Goal: Task Accomplishment & Management: Complete application form

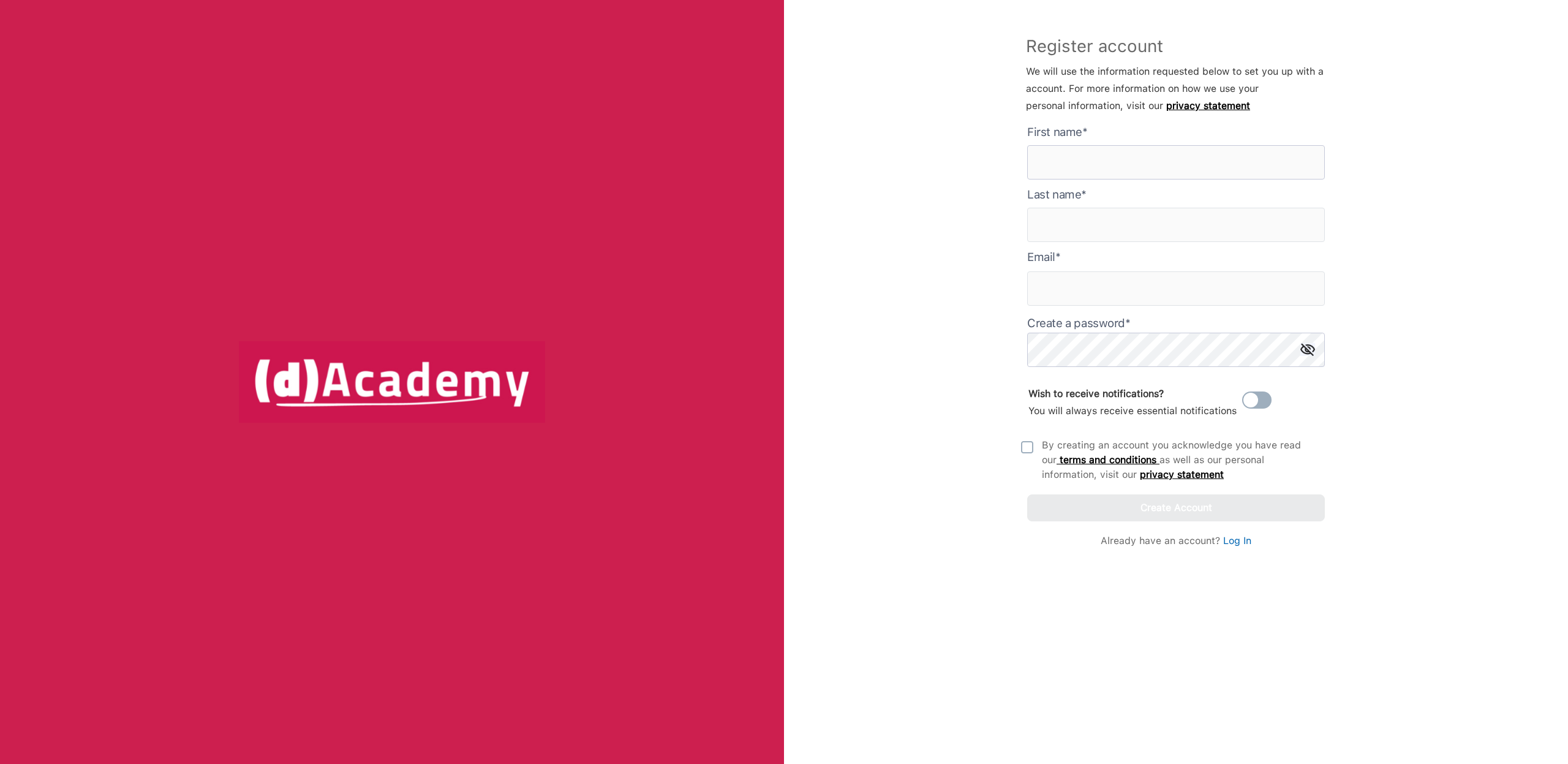
click at [1136, 154] on here "text" at bounding box center [1176, 162] width 298 height 34
type here "********"
type input "**********"
click at [0, 763] on com-1password-button at bounding box center [0, 764] width 0 height 0
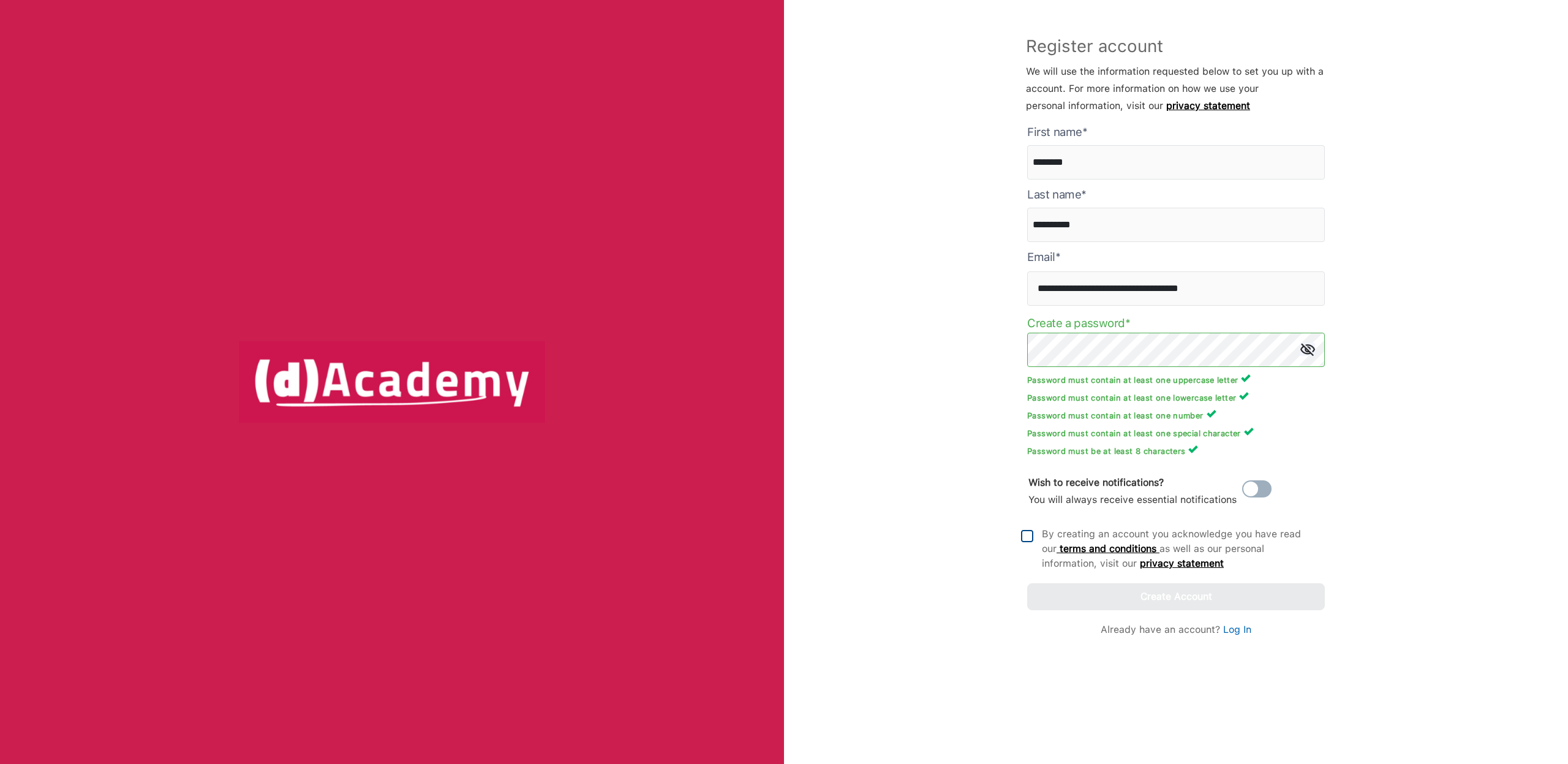
click at [1026, 536] on img at bounding box center [1026, 535] width 12 height 12
click at [1063, 596] on button "Create Account" at bounding box center [1176, 596] width 298 height 27
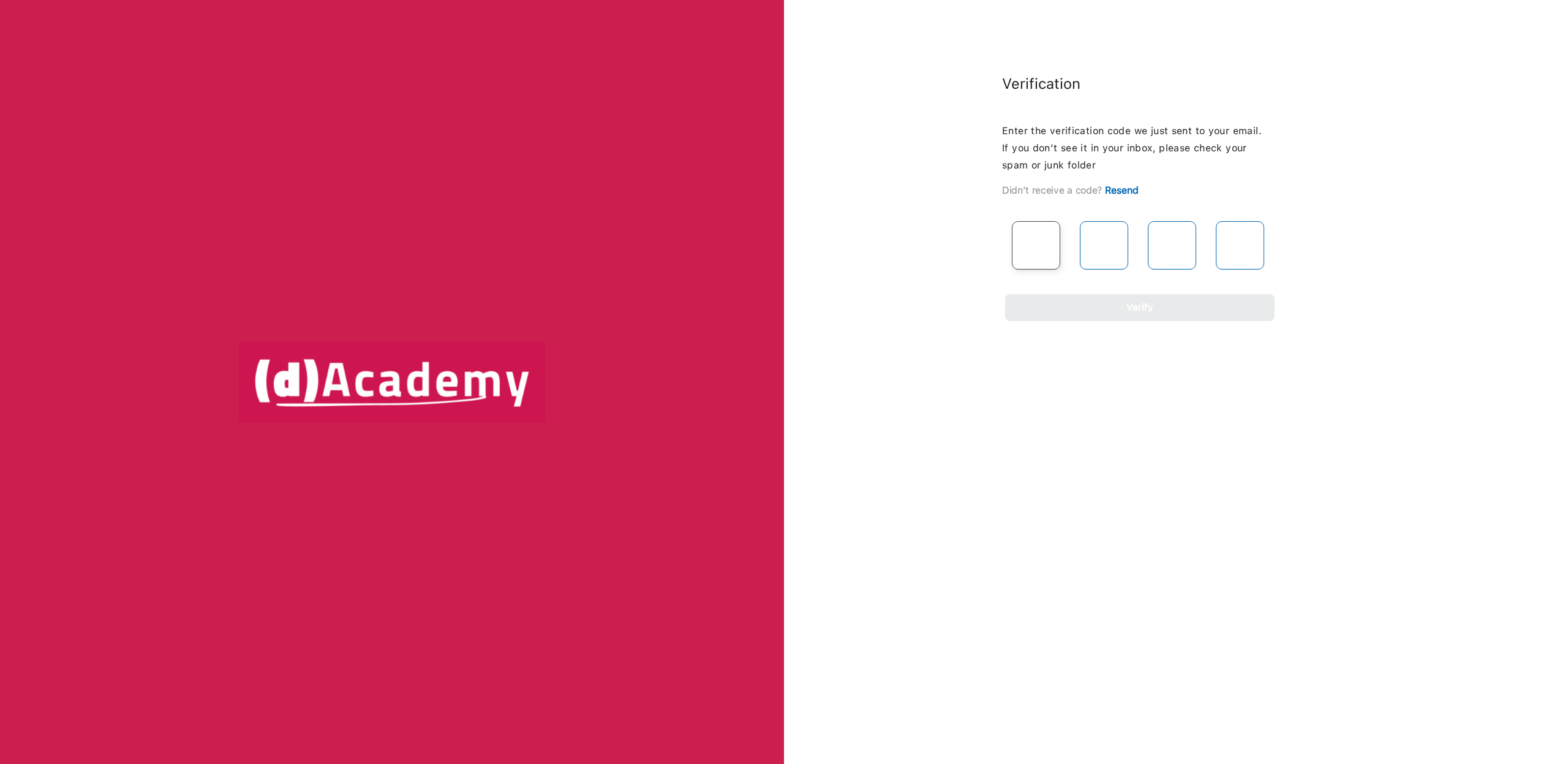
click at [1038, 255] on input "text" at bounding box center [1036, 246] width 48 height 48
type input "*"
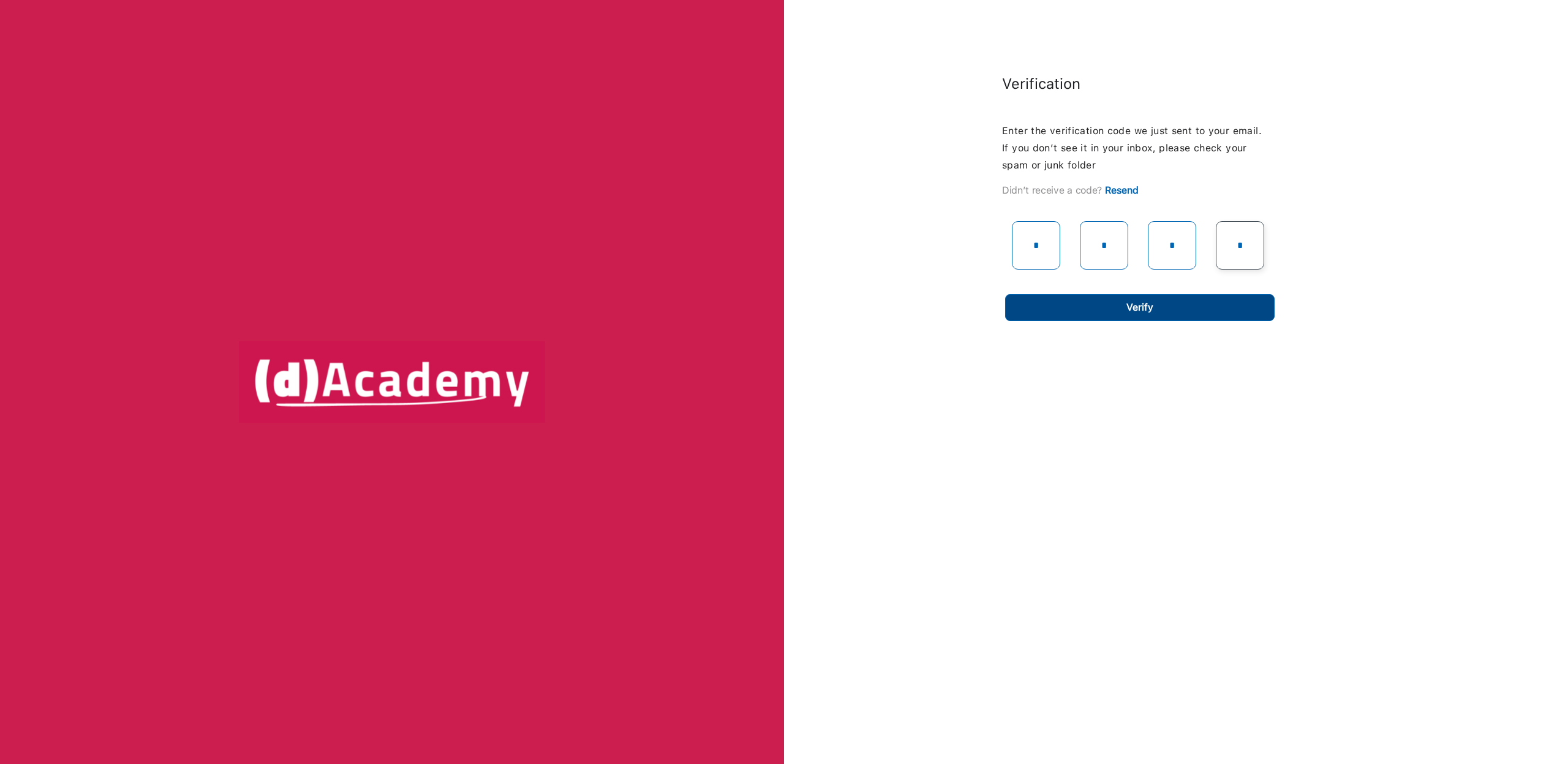
type input "*"
click at [1077, 316] on button "Verify" at bounding box center [1140, 307] width 270 height 27
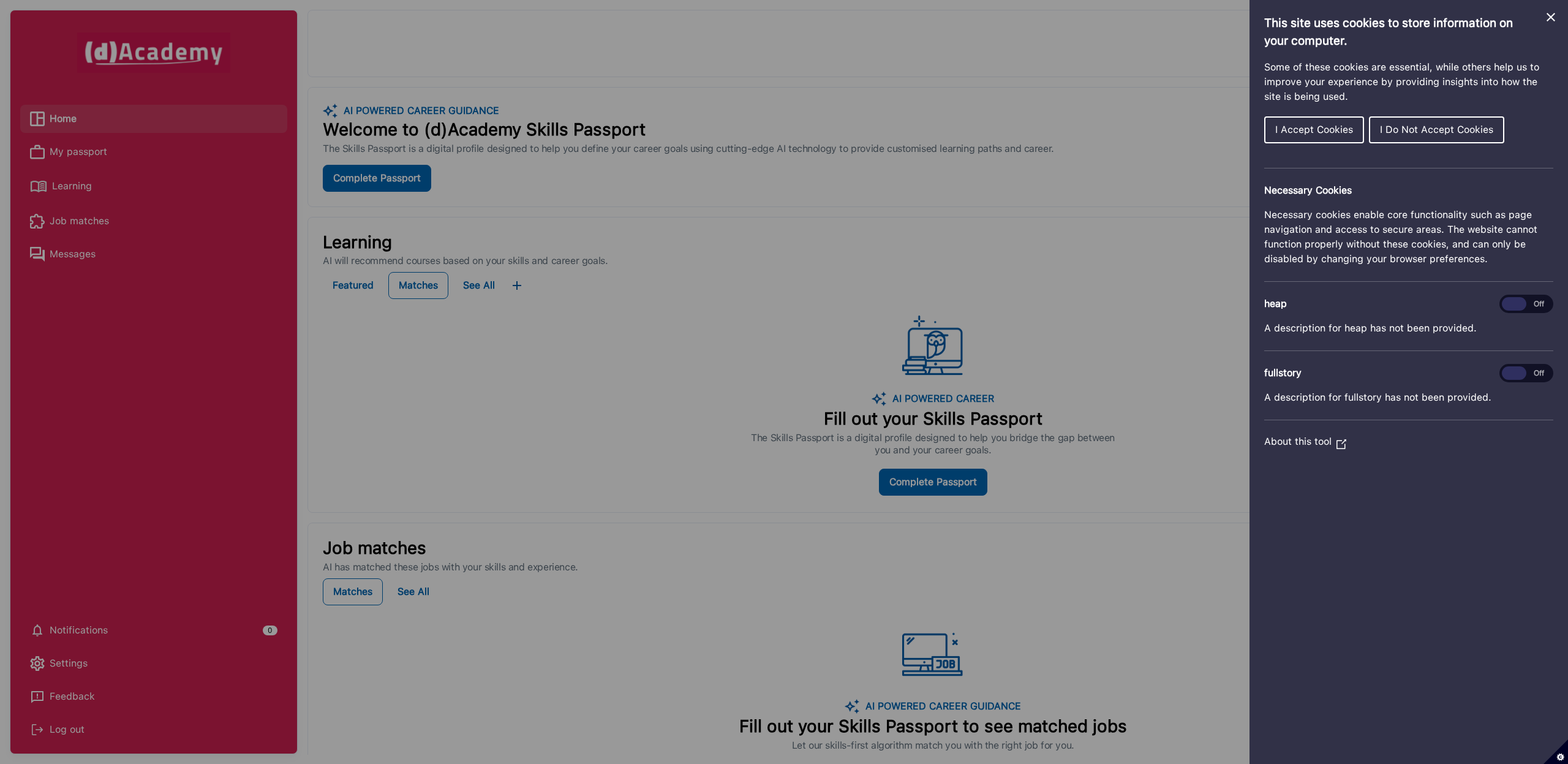
click at [1404, 132] on span "I Do Not Accept Cookies" at bounding box center [1436, 129] width 113 height 12
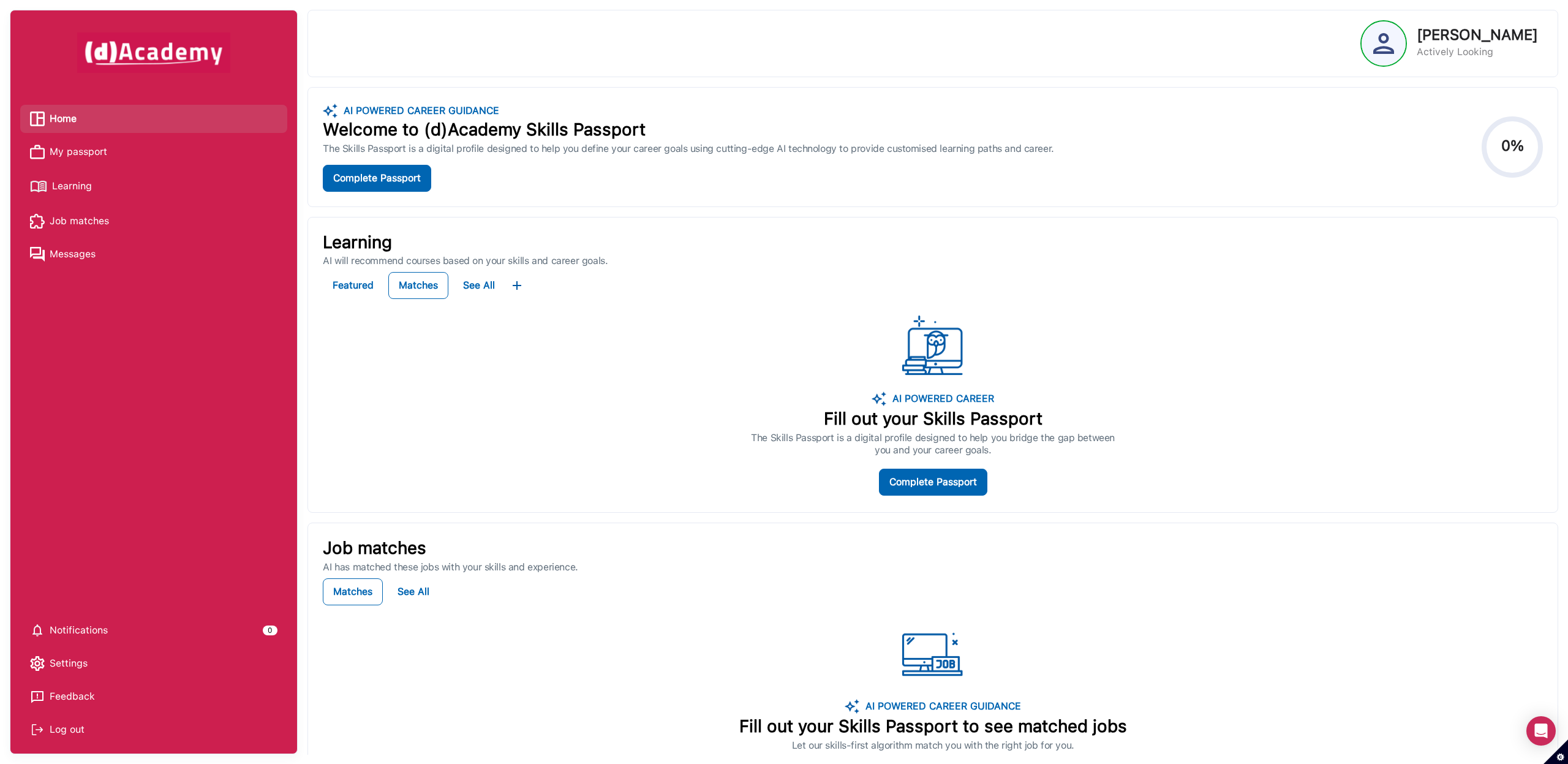
click at [169, 149] on link "My passport" at bounding box center [153, 152] width 248 height 19
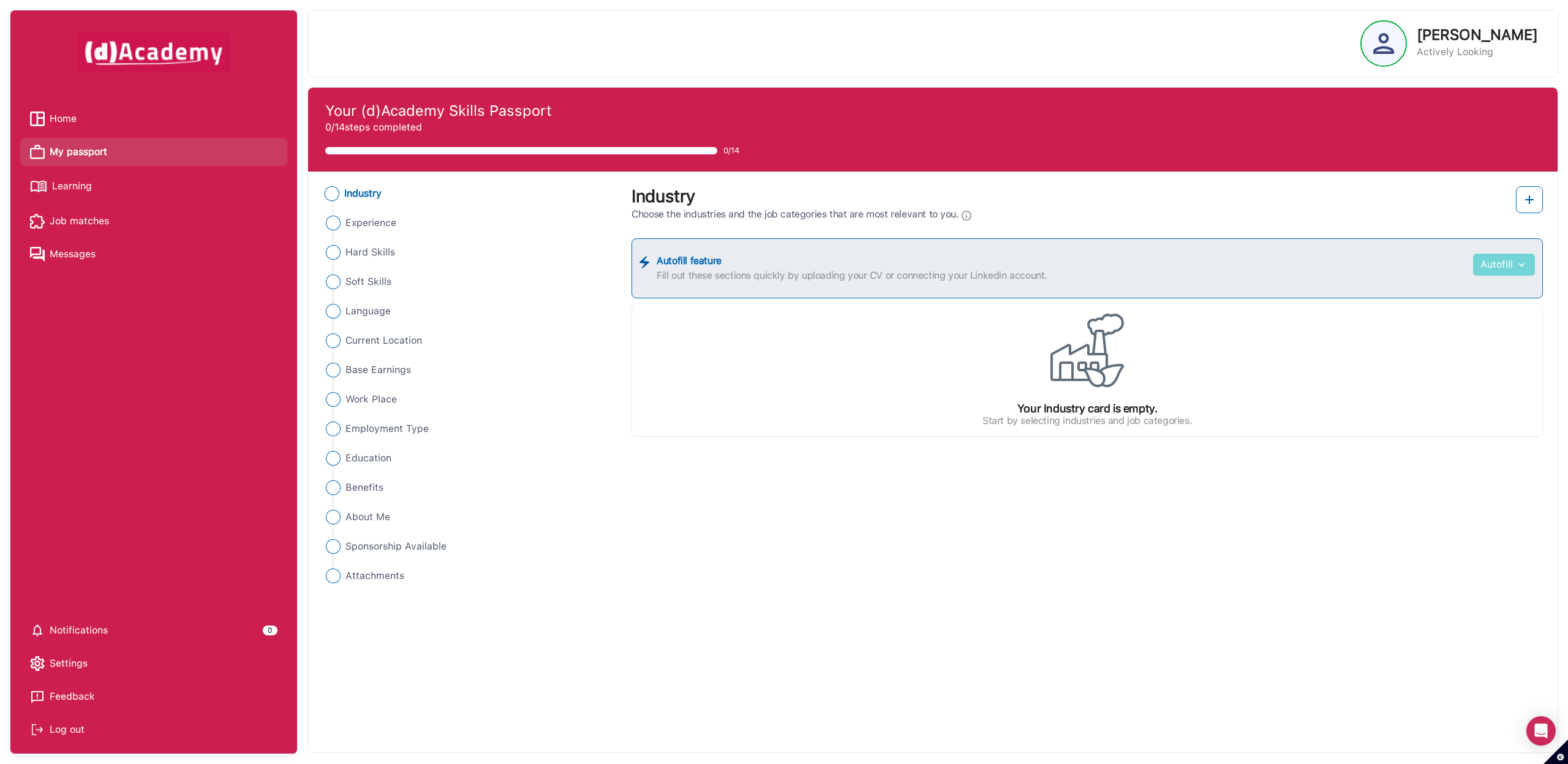
click at [1526, 263] on img "button" at bounding box center [1521, 264] width 15 height 12
click at [1368, 277] on label "Fill out these sections quickly by uploading your CV or connecting your Linkedi…" at bounding box center [1061, 275] width 809 height 15
click at [1536, 197] on img at bounding box center [1530, 199] width 15 height 15
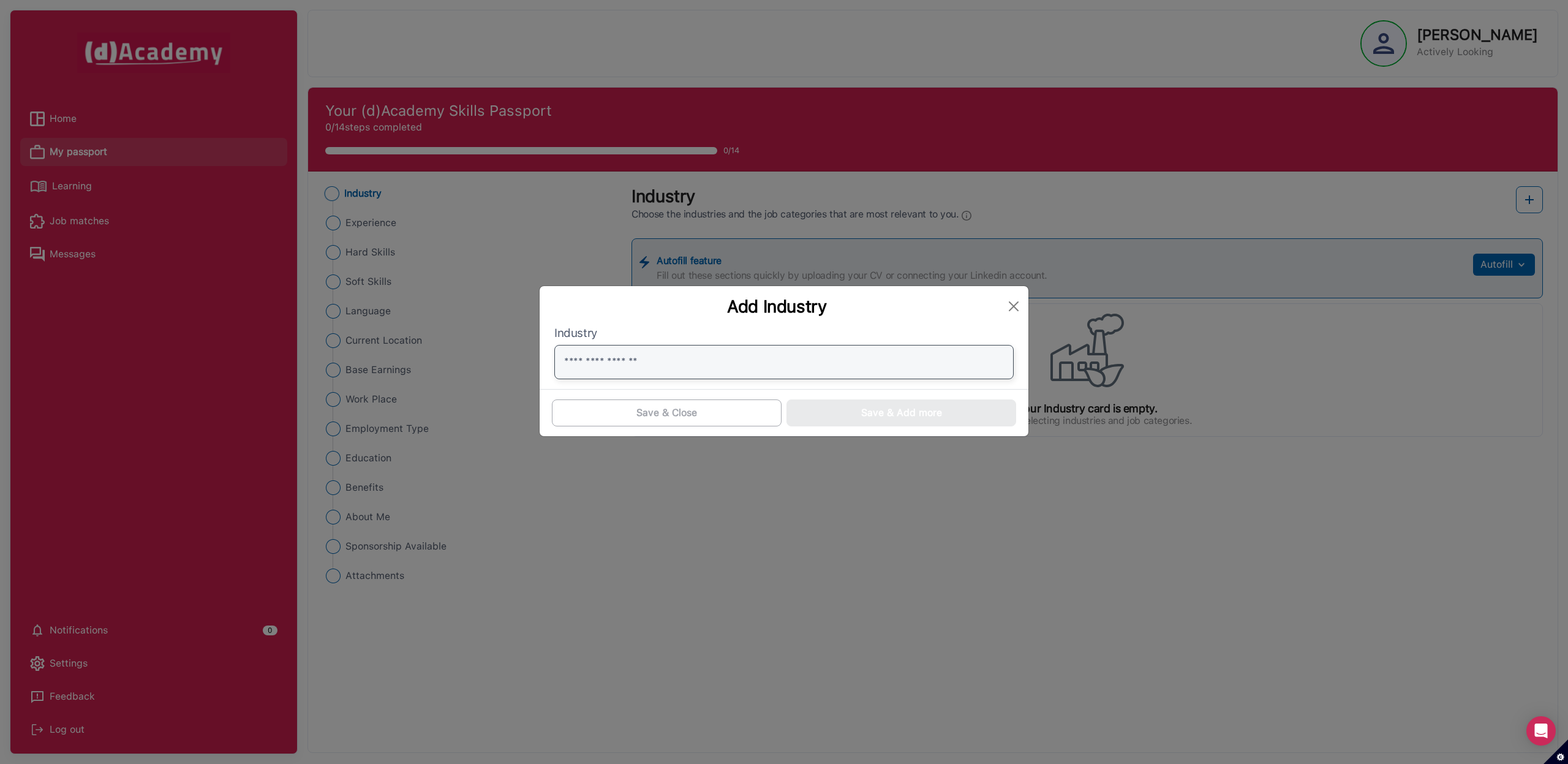
click at [994, 355] on input "text" at bounding box center [784, 362] width 460 height 34
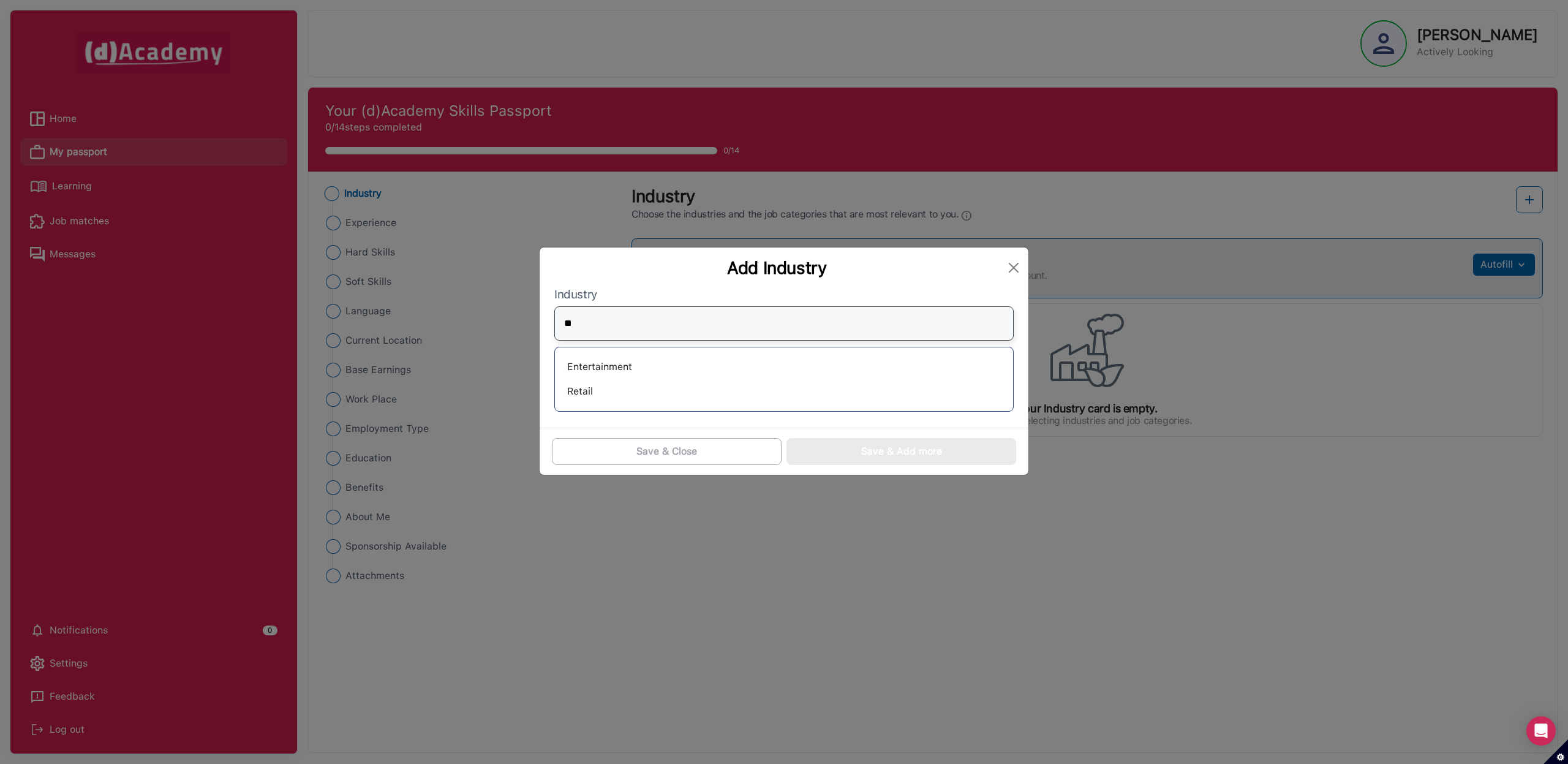
type input "*"
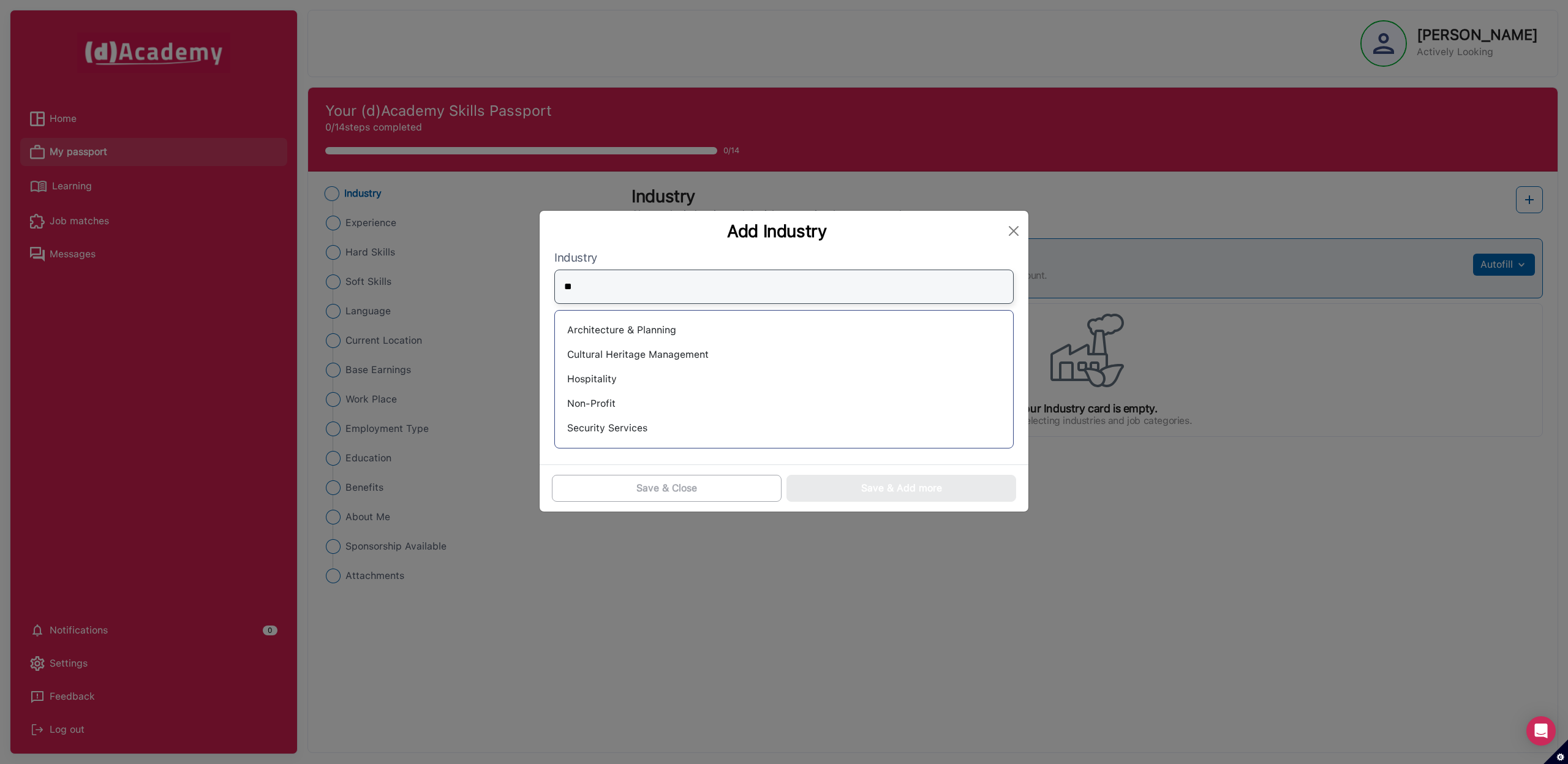
type input "*"
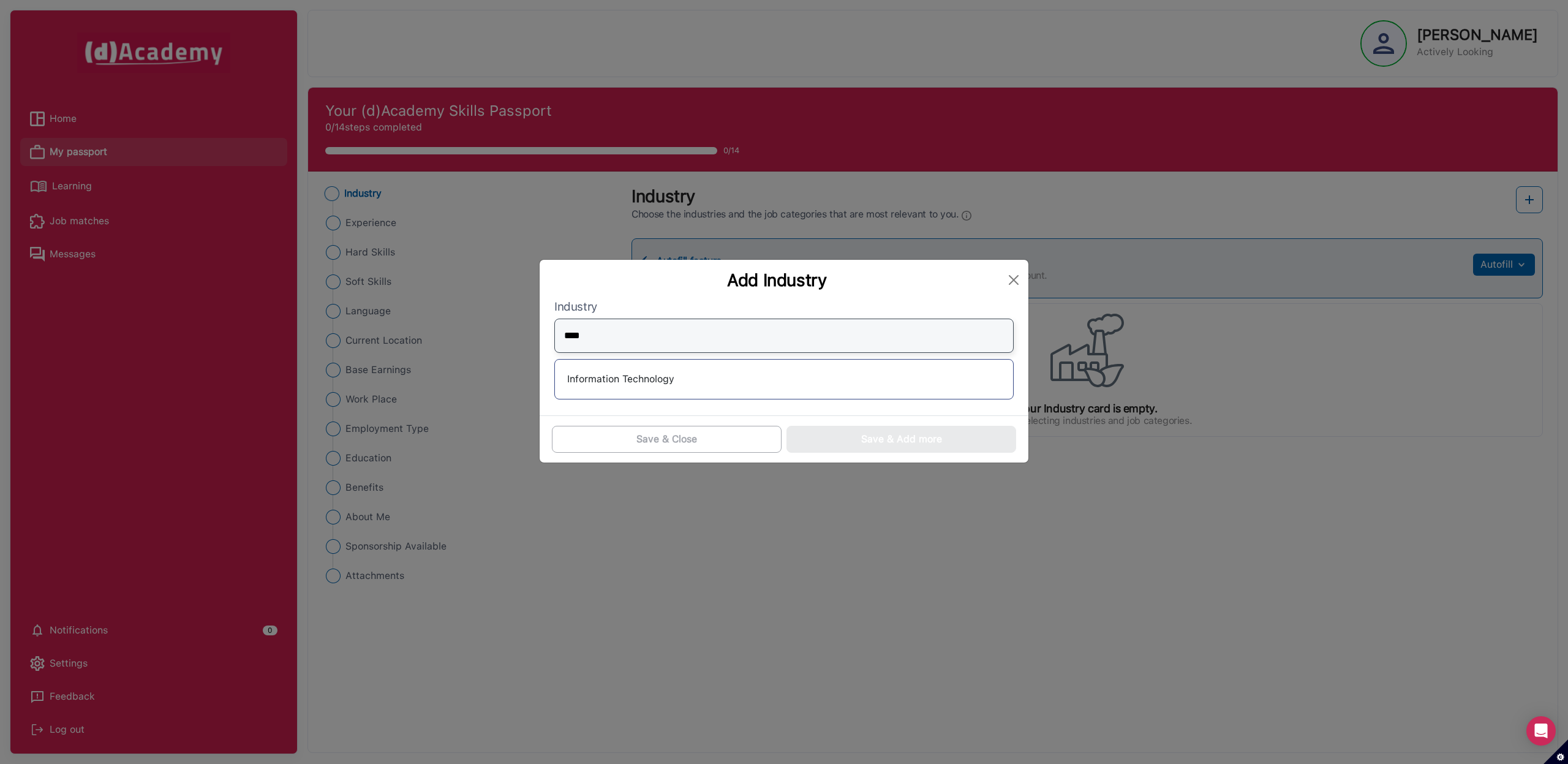
type input "****"
click at [959, 378] on div "Information Technology" at bounding box center [784, 378] width 439 height 19
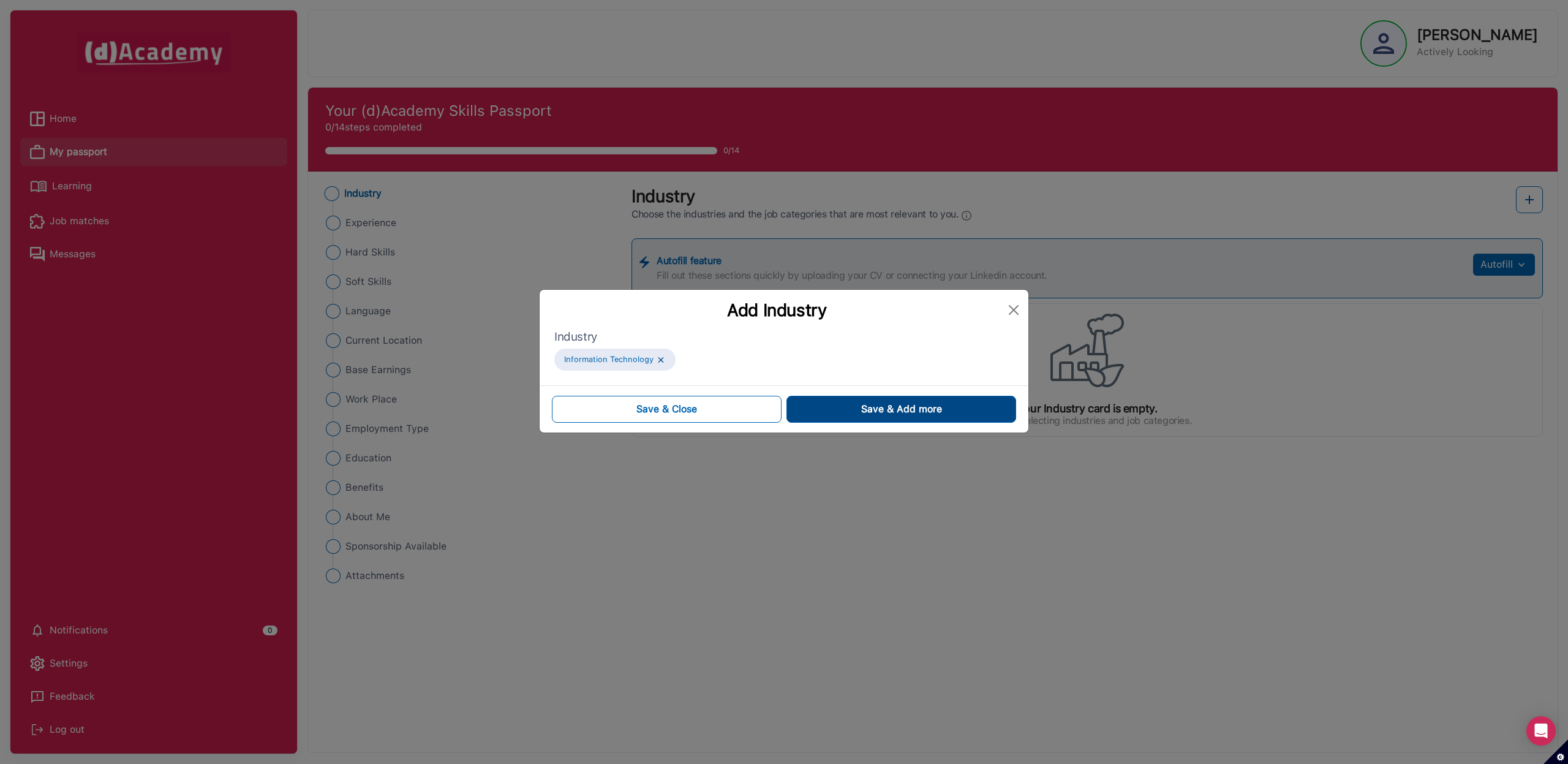
click at [838, 409] on button "Save & Add more" at bounding box center [901, 409] width 230 height 27
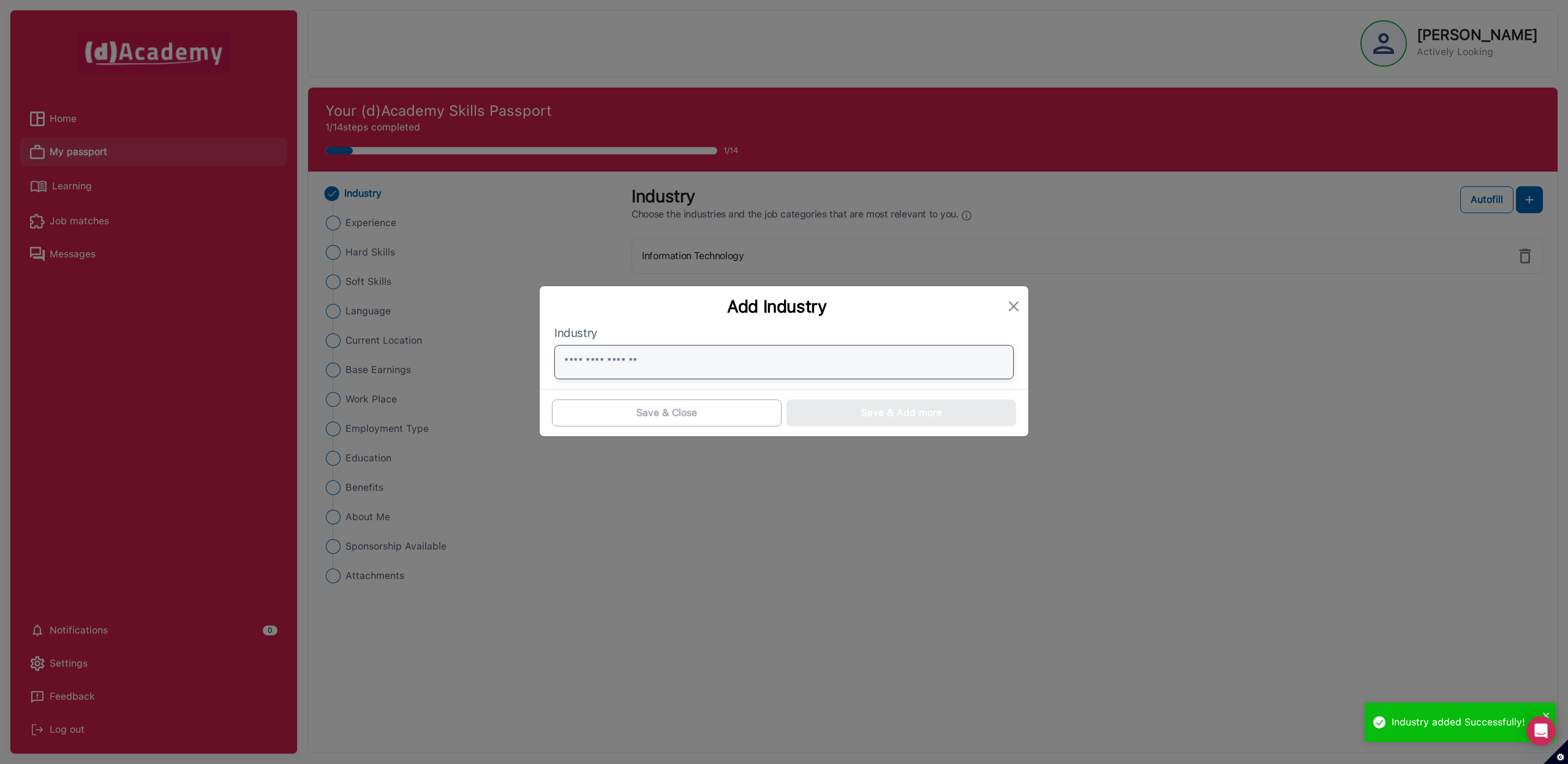
click at [812, 366] on input "text" at bounding box center [784, 362] width 460 height 34
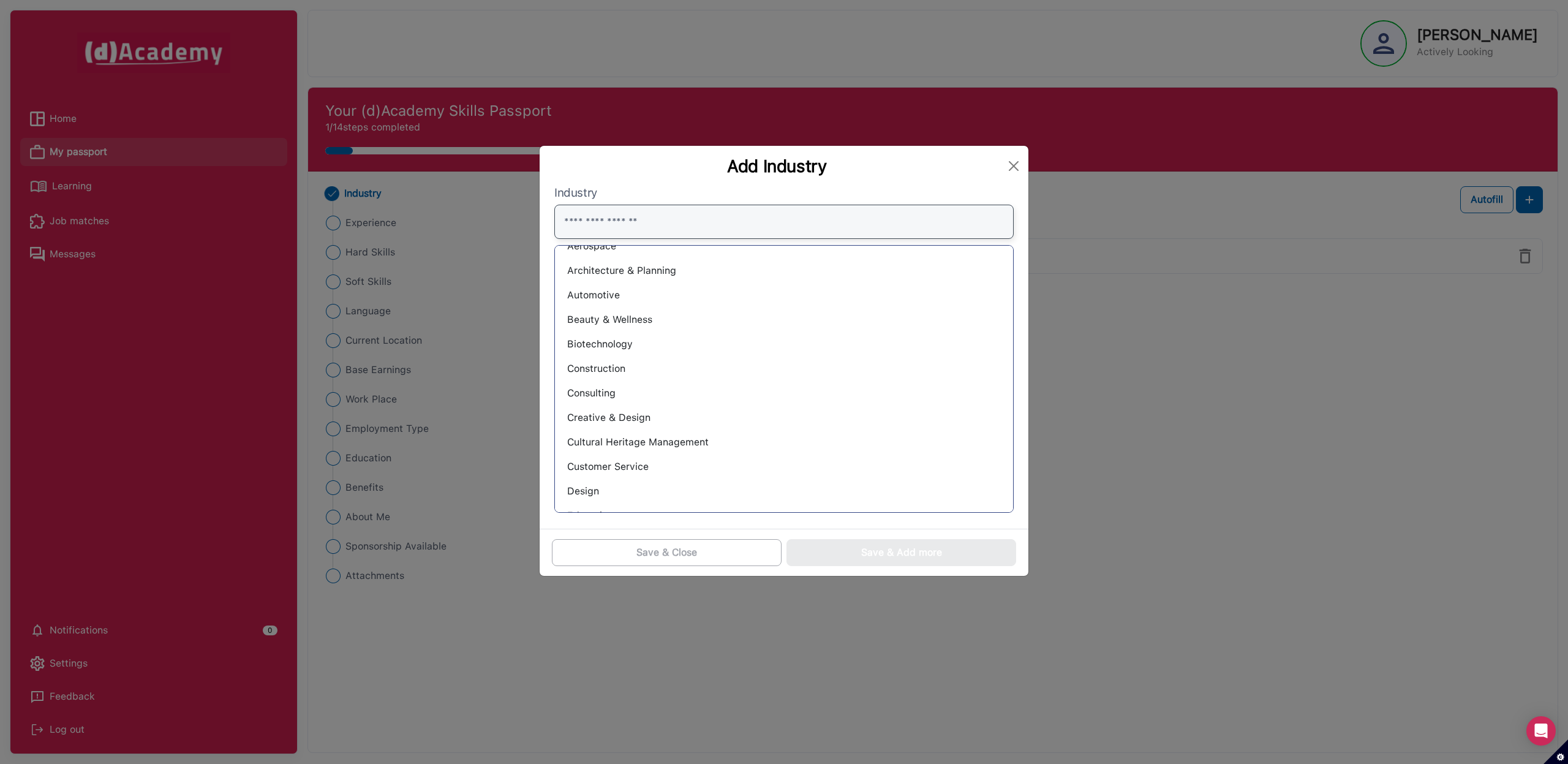
scroll to position [50, 0]
click at [796, 389] on div "Consulting" at bounding box center [784, 386] width 439 height 19
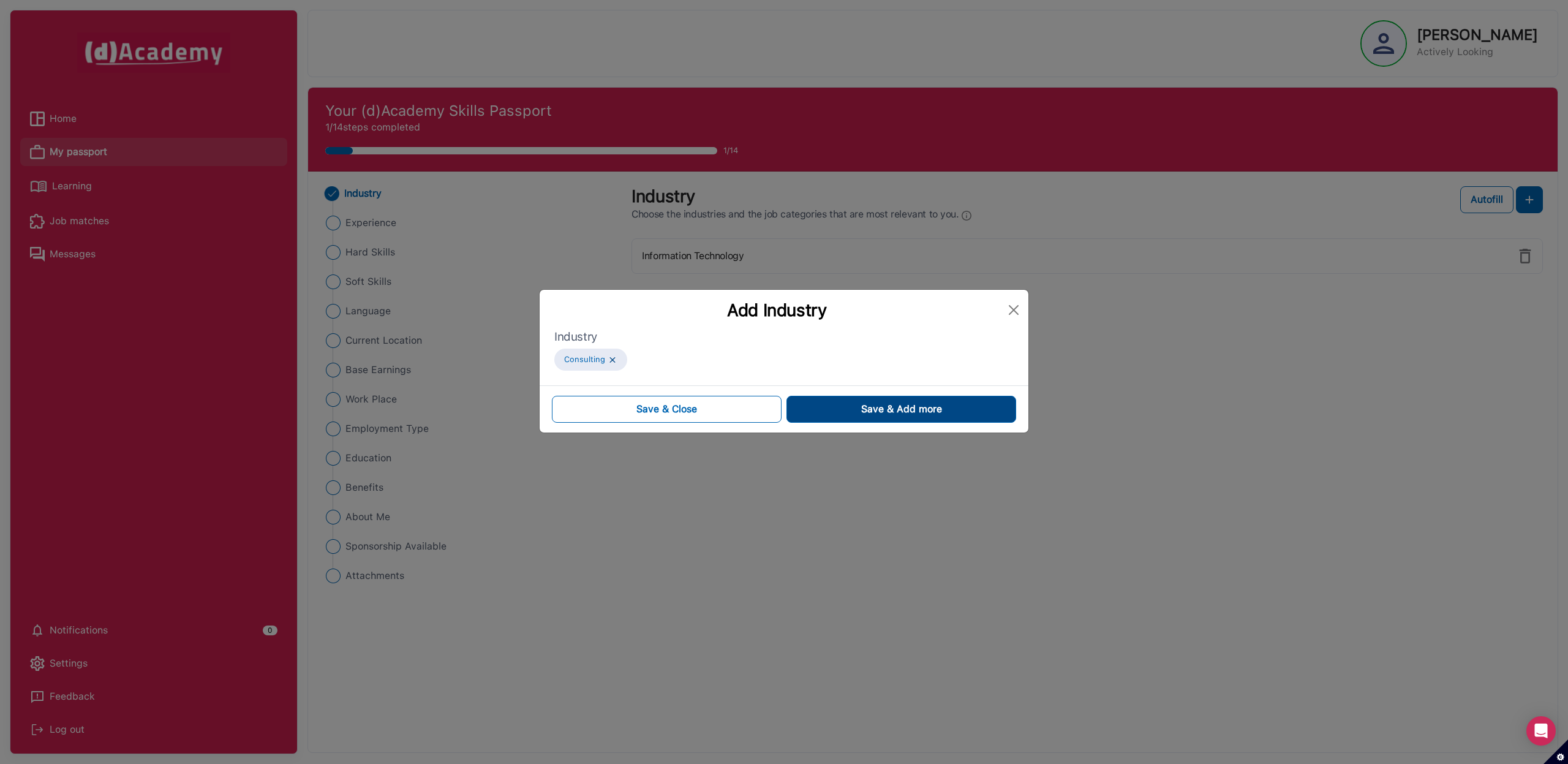
click at [877, 413] on span "Save & Add more" at bounding box center [901, 409] width 81 height 15
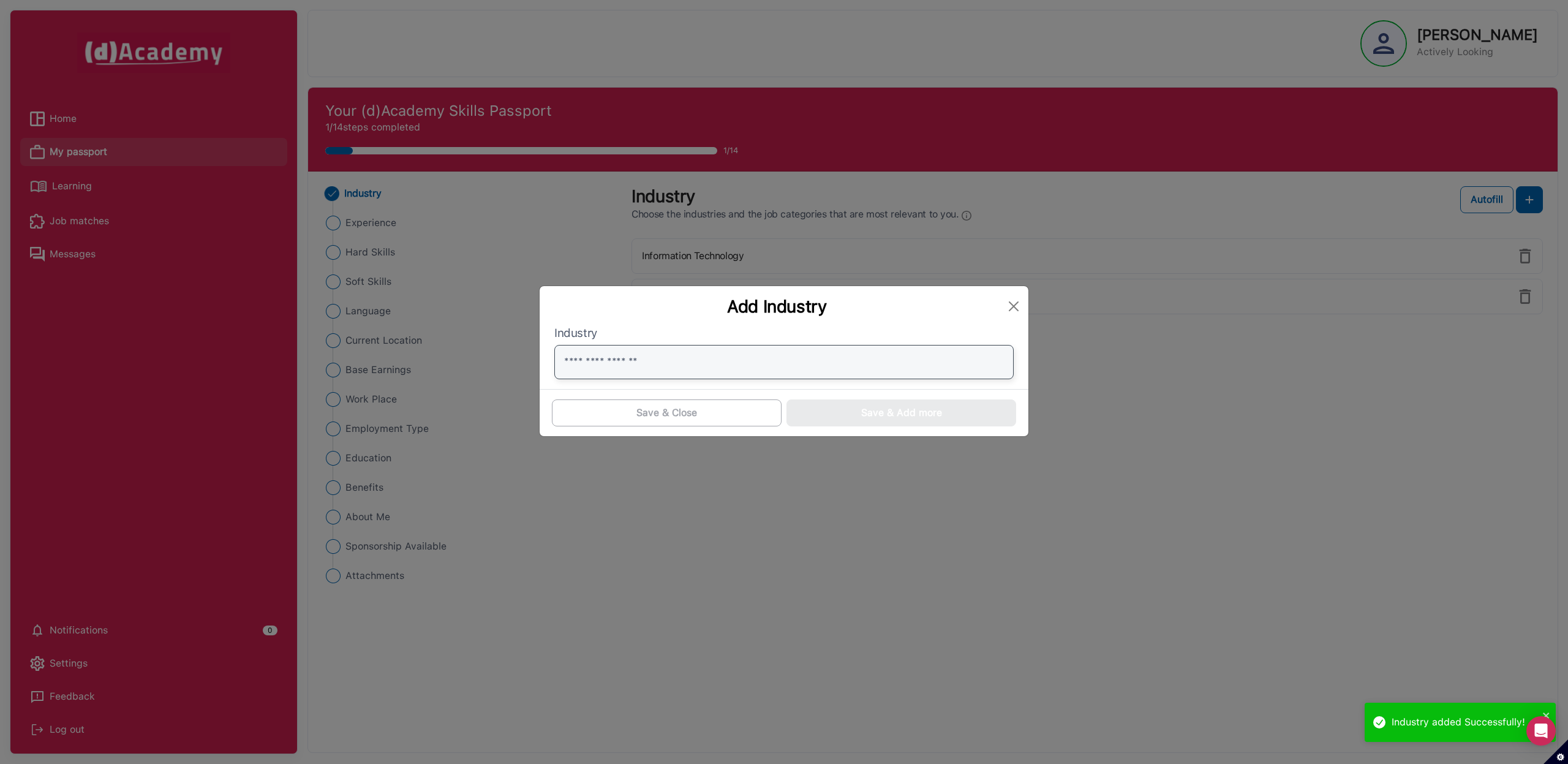
click at [853, 361] on input "text" at bounding box center [784, 362] width 460 height 34
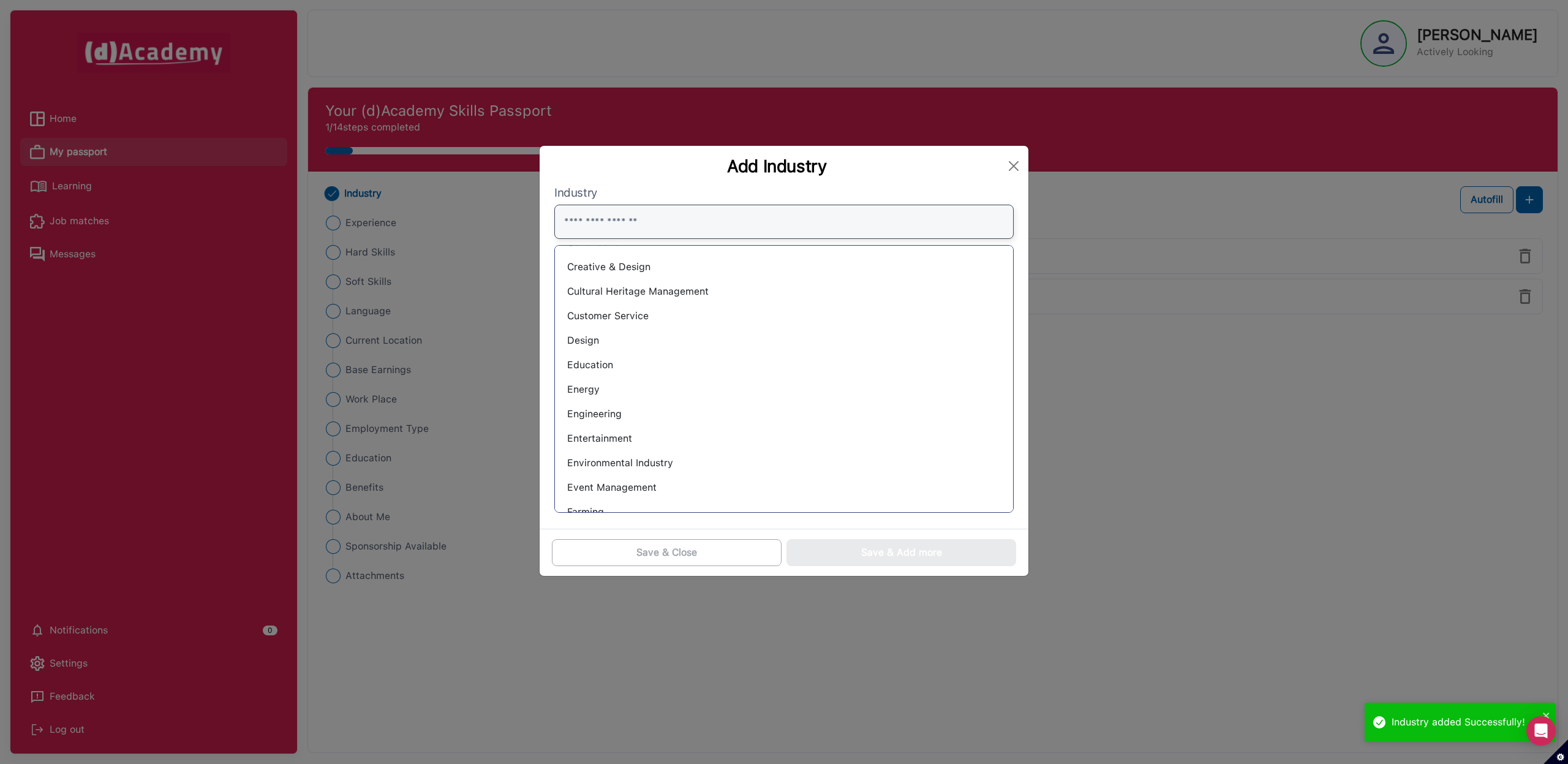
scroll to position [172, 0]
click at [1010, 168] on button "Close" at bounding box center [1013, 165] width 19 height 19
